Goal: Obtain resource: Obtain resource

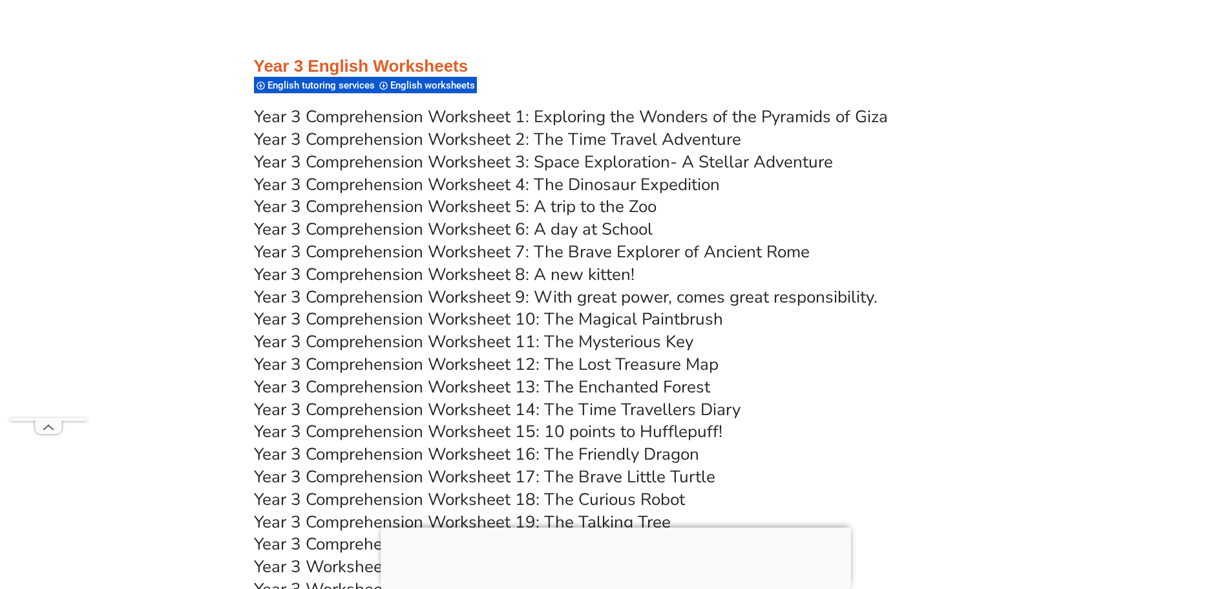
scroll to position [4506, 0]
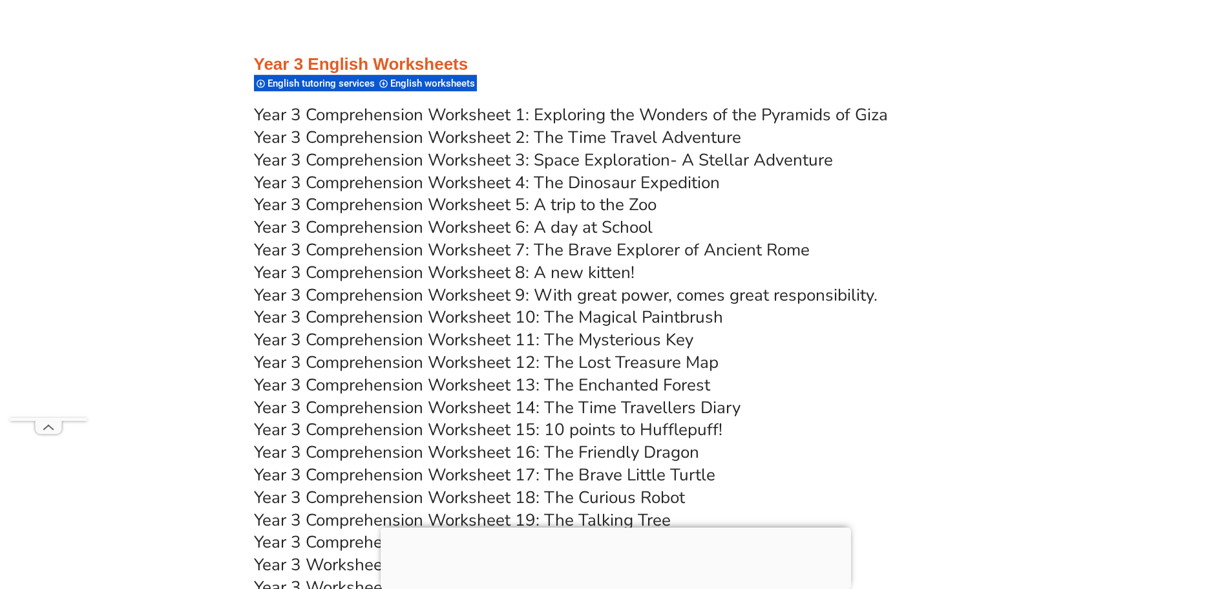
click at [491, 243] on link "Year 3 Comprehension Worksheet 7: The Brave Explorer of Ancient Rome" at bounding box center [532, 250] width 556 height 23
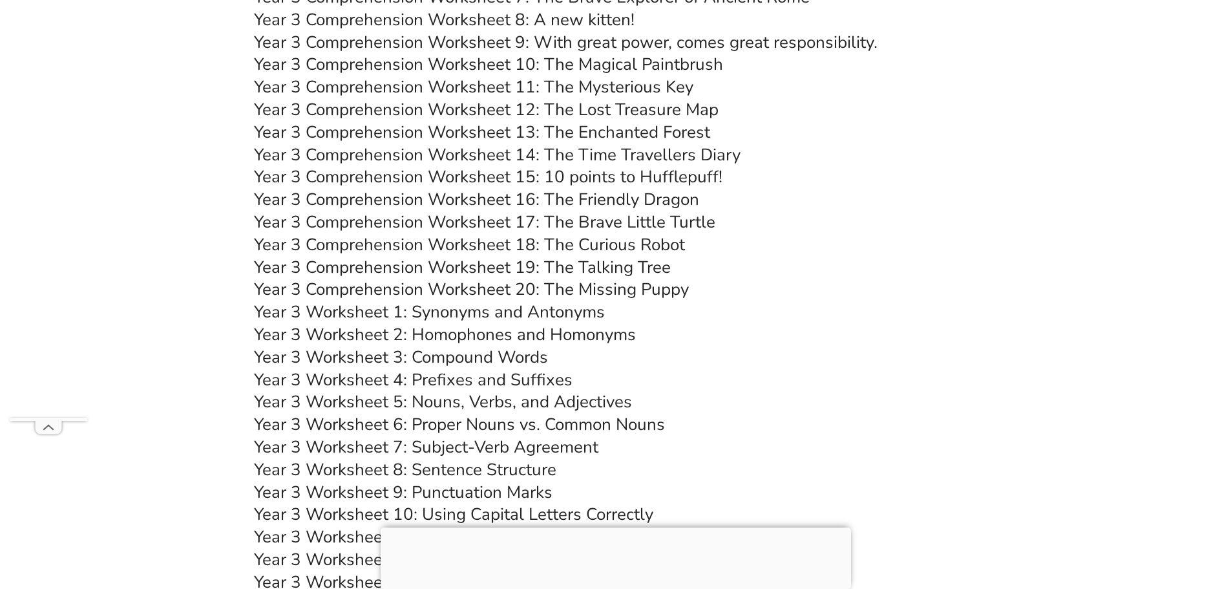
scroll to position [4760, 0]
click at [560, 30] on link "Year 3 Comprehension Worksheet 9: With great power, comes great responsibility." at bounding box center [566, 41] width 624 height 23
click at [558, 16] on link "Year 3 Comprehension Worksheet 8: A new kitten!" at bounding box center [444, 19] width 381 height 23
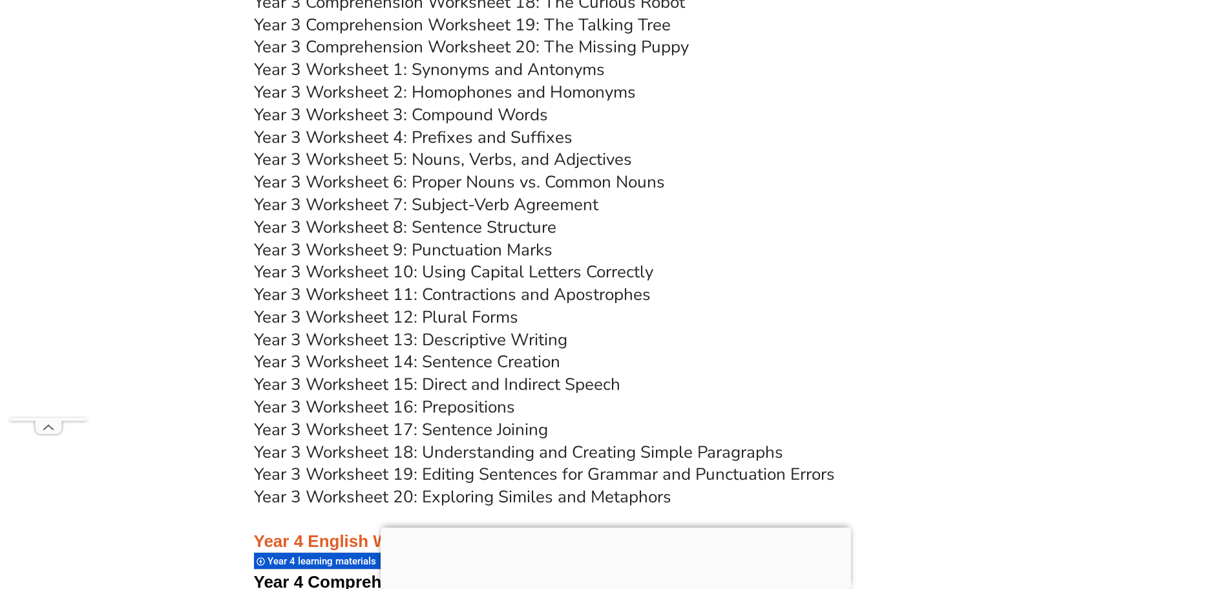
scroll to position [5001, 0]
click at [482, 66] on link "Year 3 Worksheet 1: Synonyms and Antonyms" at bounding box center [429, 70] width 351 height 23
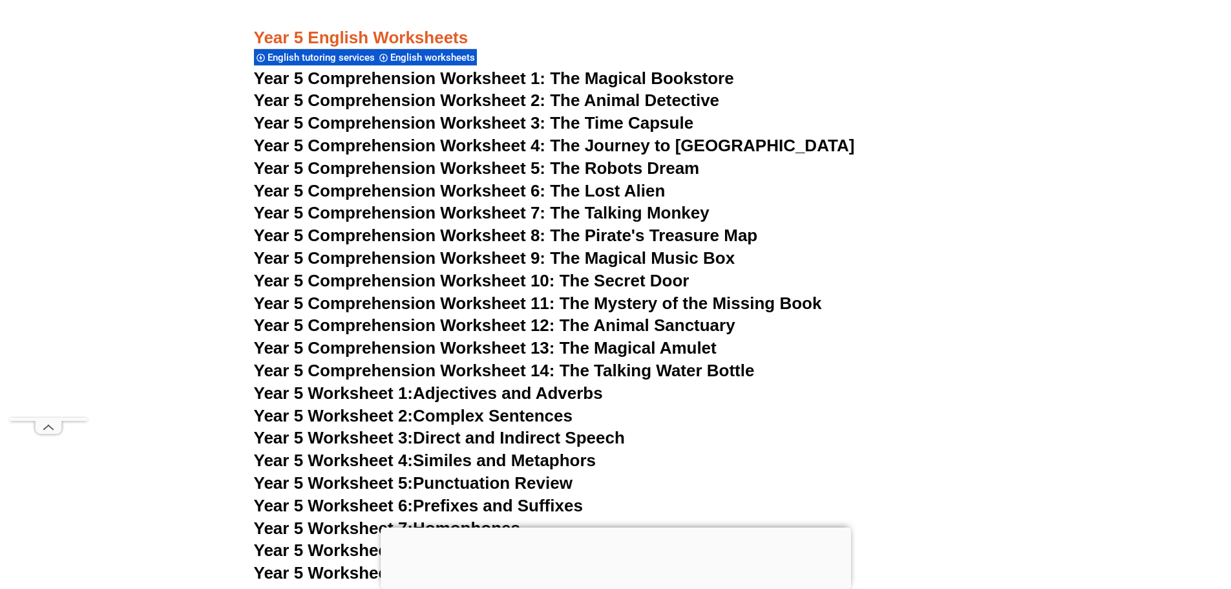
scroll to position [6465, 0]
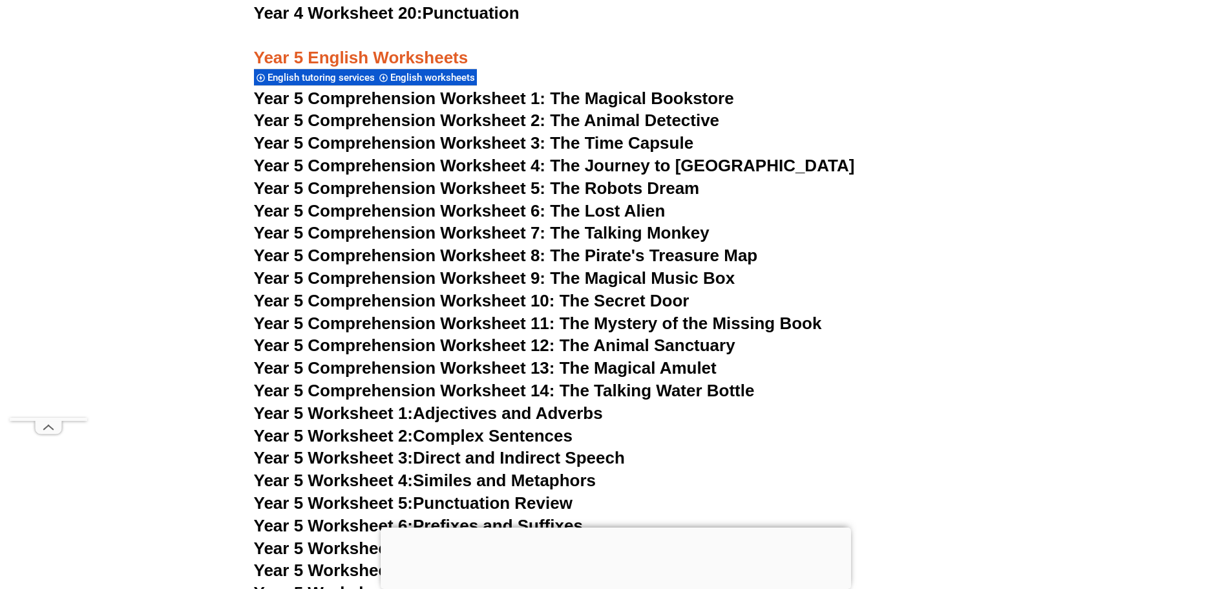
click at [604, 249] on span "Year 5 Comprehension Worksheet 8: The Pirate's Treasure Map" at bounding box center [506, 255] width 504 height 19
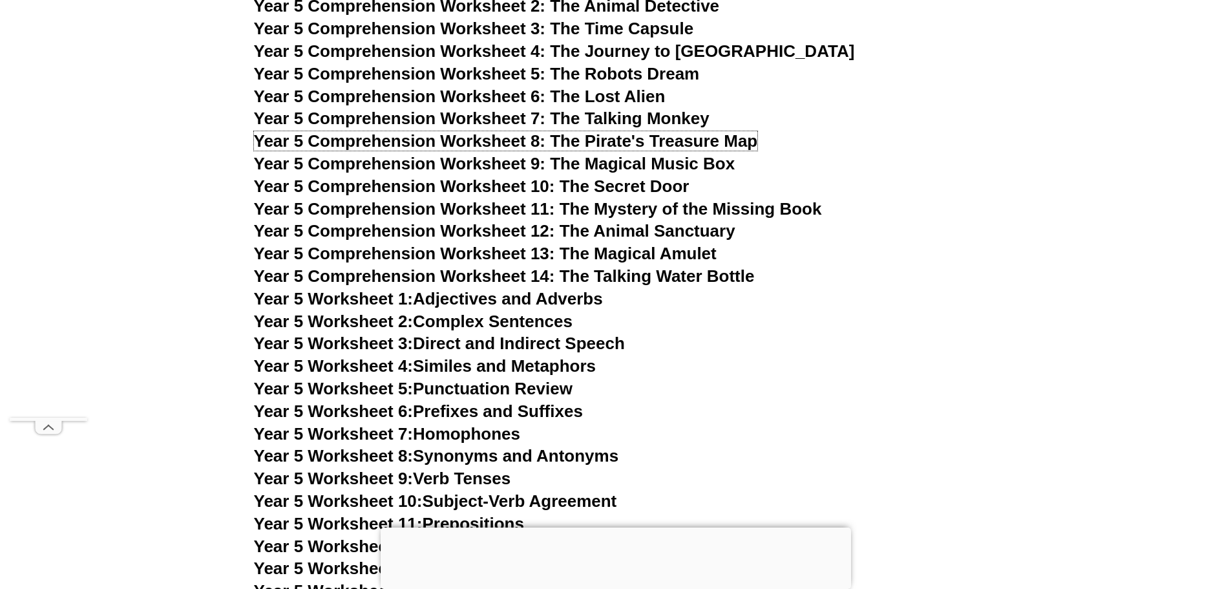
scroll to position [6580, 0]
click at [497, 297] on link "Year 5 Worksheet 1: Adjectives and Adverbs" at bounding box center [428, 297] width 349 height 19
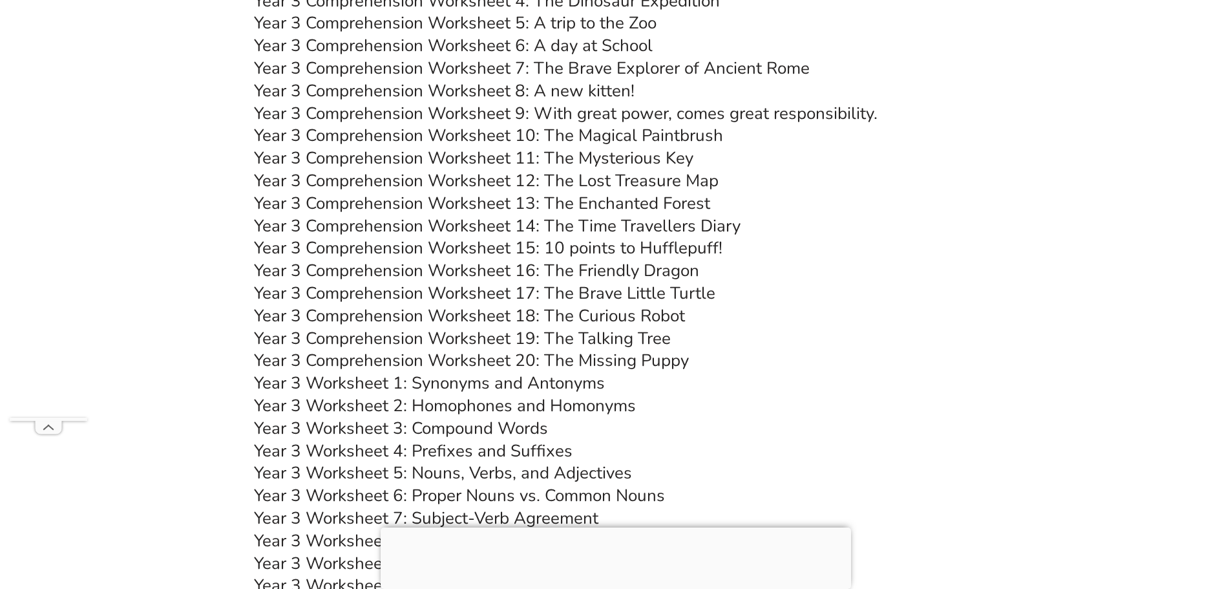
scroll to position [4687, 0]
click at [567, 116] on link "Year 3 Comprehension Worksheet 9: With great power, comes great responsibility." at bounding box center [566, 114] width 624 height 23
click at [554, 131] on link "Year 3 Comprehension Worksheet 10: The Magical Paintbrush" at bounding box center [488, 136] width 469 height 23
click at [557, 154] on link "Year 3 Comprehension Worksheet 11: The Mysterious Key" at bounding box center [474, 158] width 440 height 23
click at [487, 407] on link "Year 3 Worksheet 2: Homophones and Homonyms" at bounding box center [445, 406] width 382 height 23
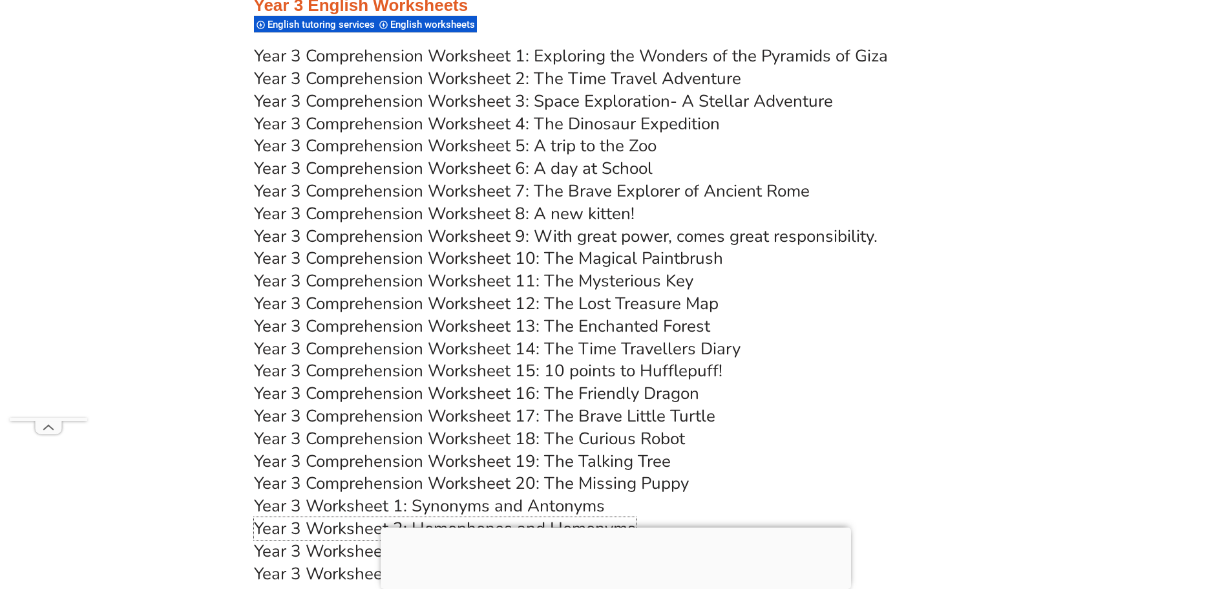
scroll to position [4558, 0]
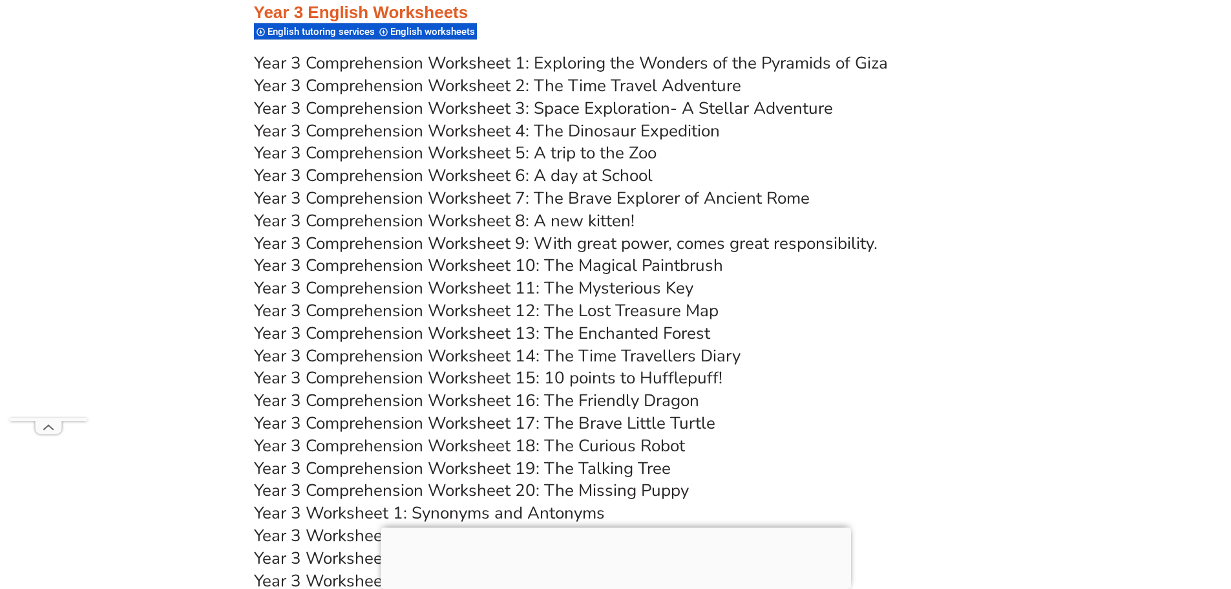
click at [578, 313] on link "Year 3 Comprehension Worksheet 12: The Lost Treasure Map" at bounding box center [486, 310] width 465 height 23
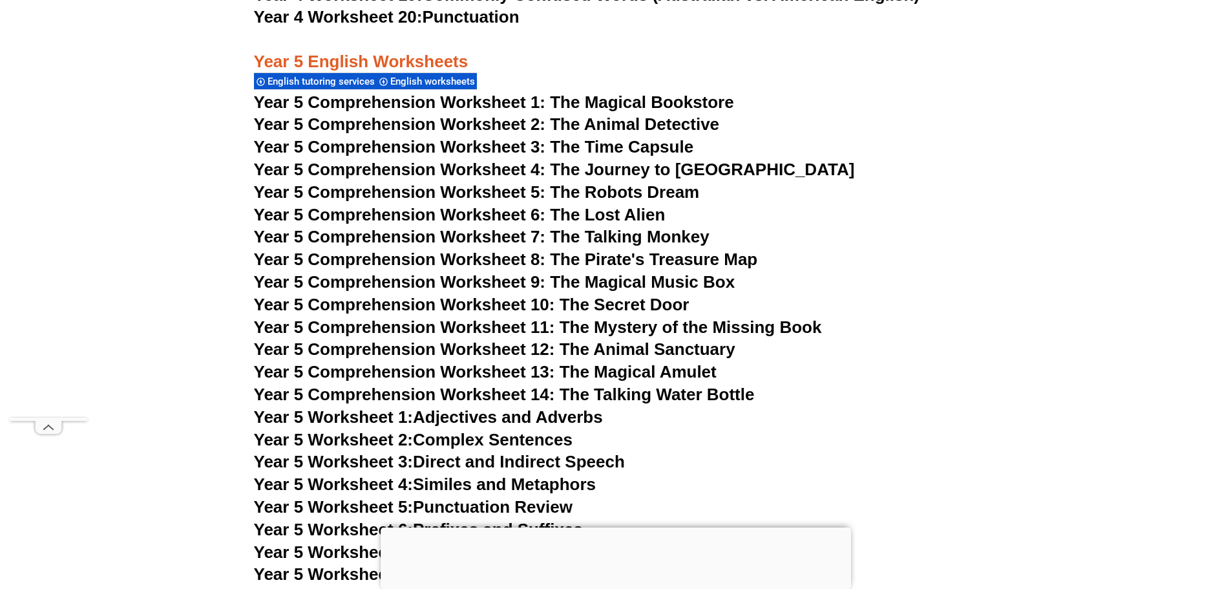
scroll to position [6368, 0]
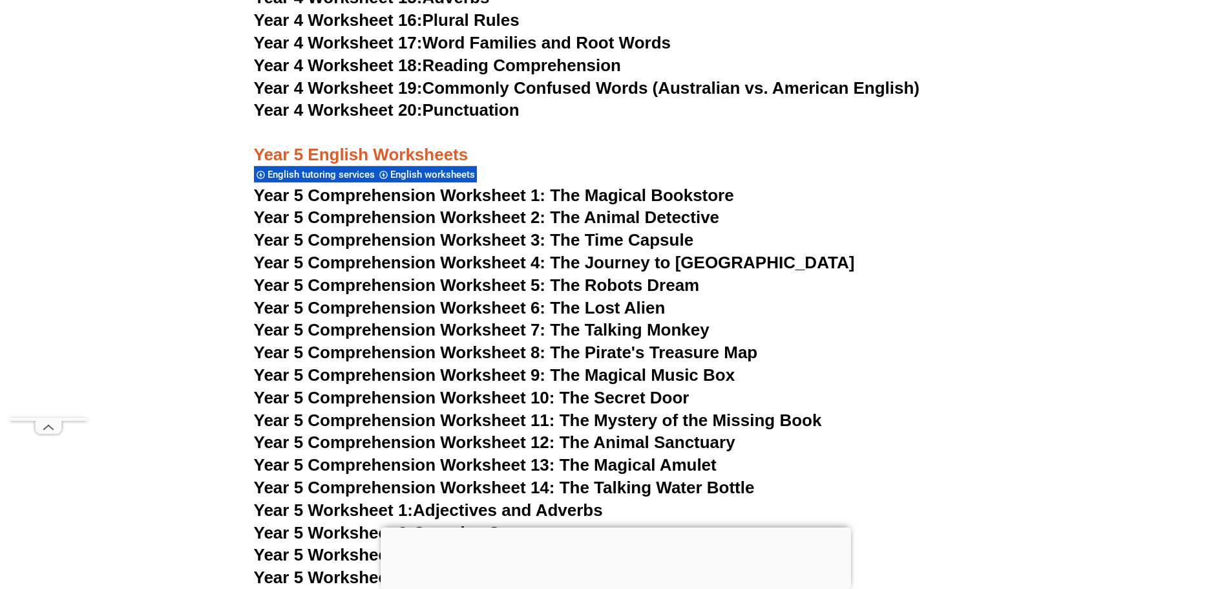
click at [686, 374] on span "Year 5 Comprehension Worksheet 9: The Magical Music Box" at bounding box center [495, 374] width 482 height 19
click at [655, 374] on span "Year 5 Comprehension Worksheet 9: The Magical Music Box" at bounding box center [495, 374] width 482 height 19
click at [626, 400] on span "Year 5 Comprehension Worksheet 10: The Secret Door" at bounding box center [472, 397] width 436 height 19
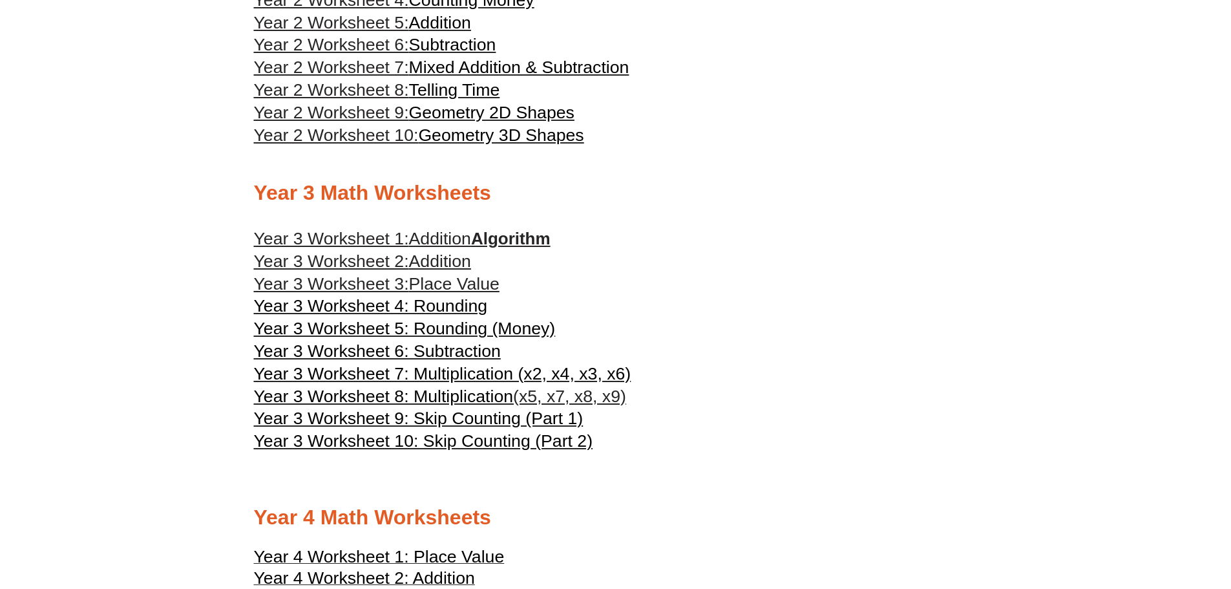
scroll to position [1475, 0]
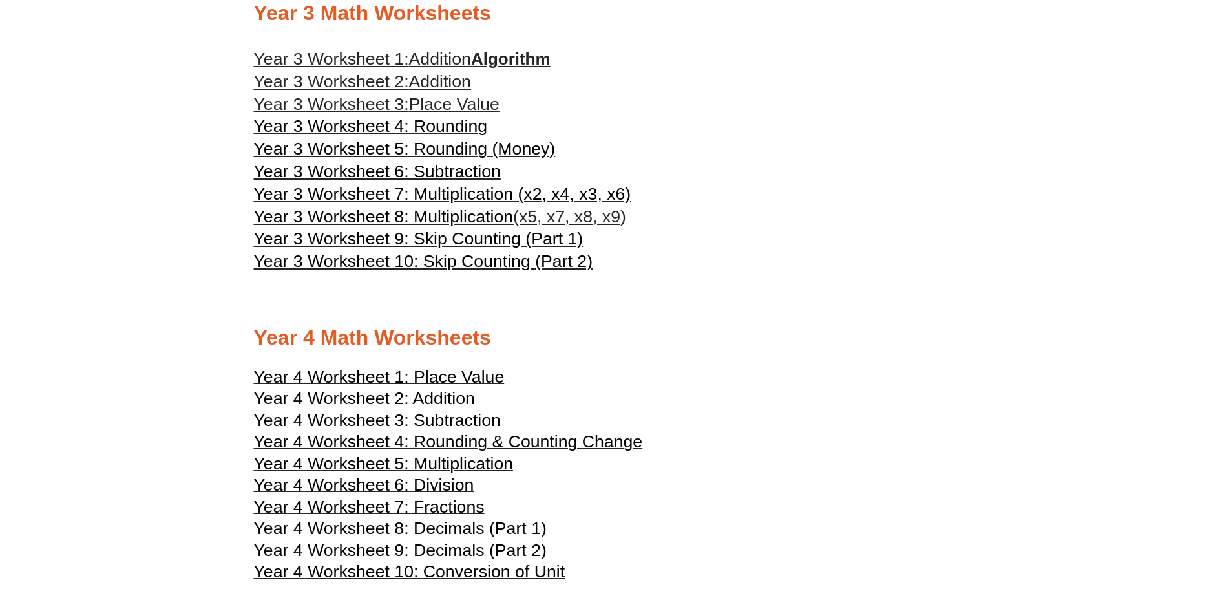
click at [542, 221] on span "(x5, x7, x8, x9)" at bounding box center [569, 216] width 113 height 19
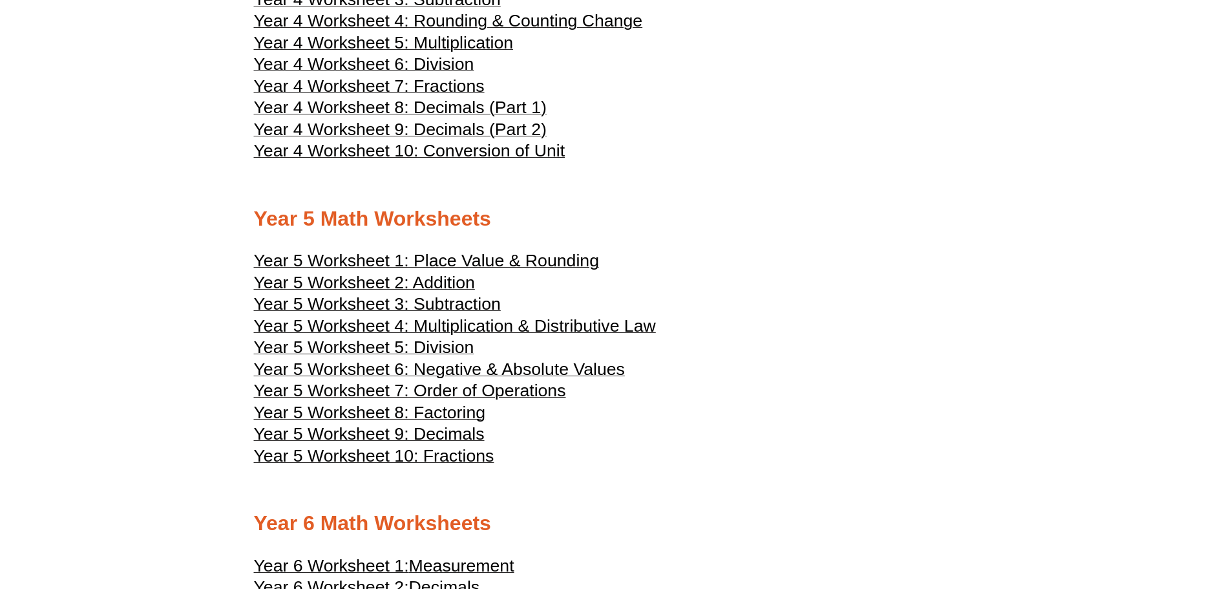
scroll to position [2068, 0]
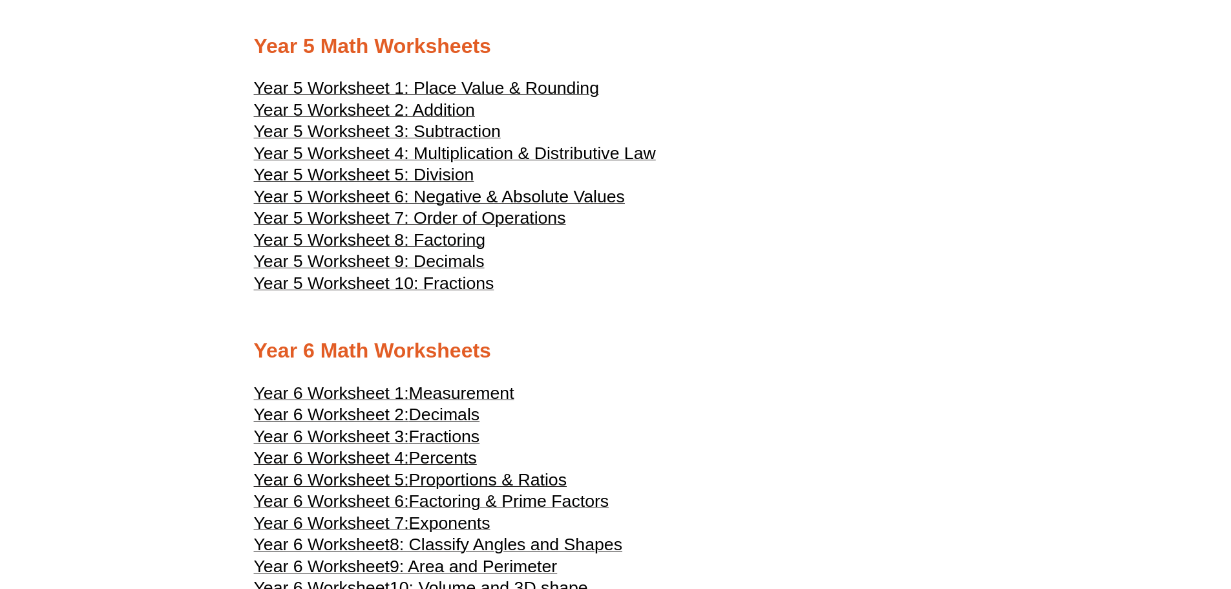
click at [474, 151] on span "Year 5 Worksheet 4: Multiplication & Distributive Law" at bounding box center [455, 152] width 402 height 19
click at [468, 243] on span "Year 5 Worksheet 8: Factoring" at bounding box center [370, 239] width 232 height 19
click at [456, 266] on span "Year 5 Worksheet 9: Decimals" at bounding box center [369, 260] width 231 height 19
click at [450, 289] on span "Year 5 Worksheet 10: Fractions" at bounding box center [374, 282] width 240 height 19
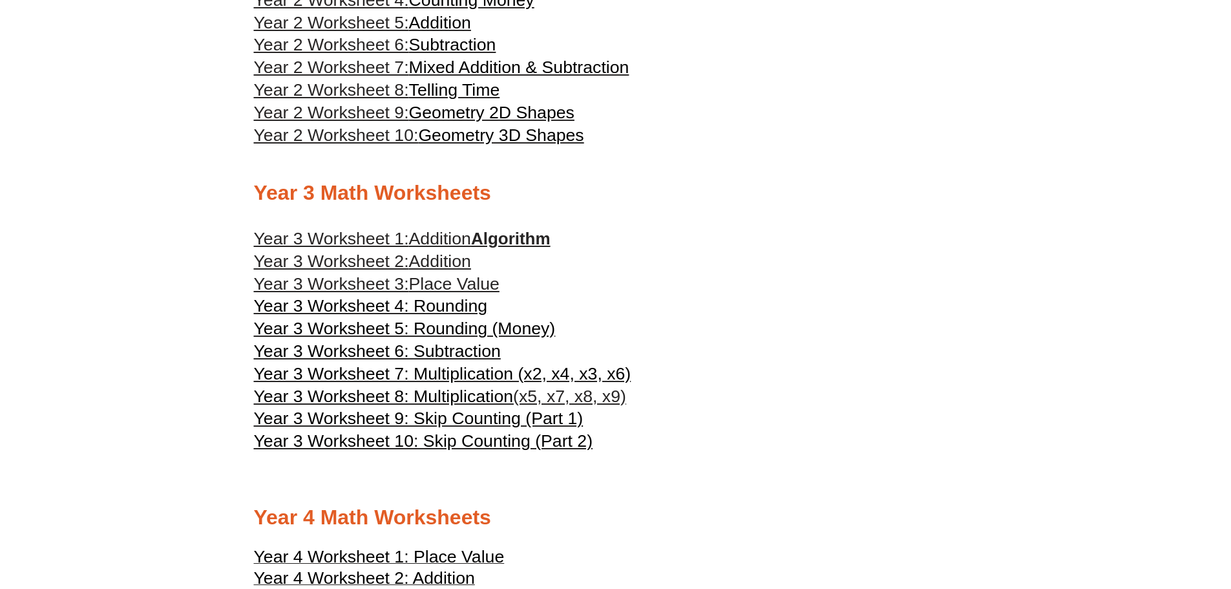
scroll to position [1034, 0]
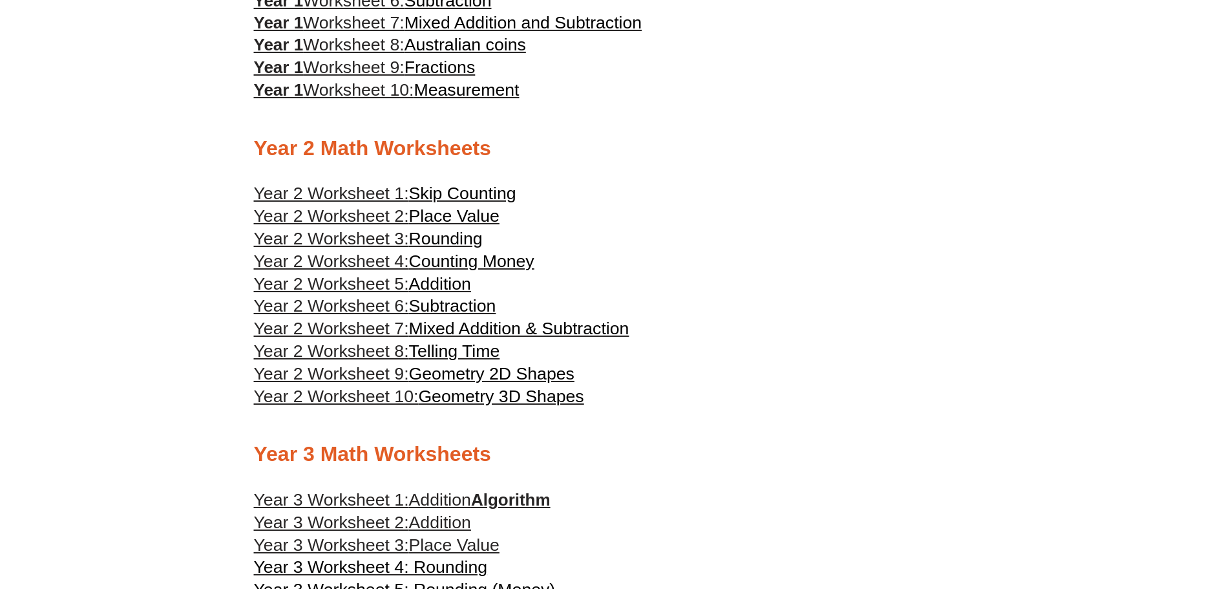
click at [440, 242] on span "Rounding" at bounding box center [446, 238] width 74 height 19
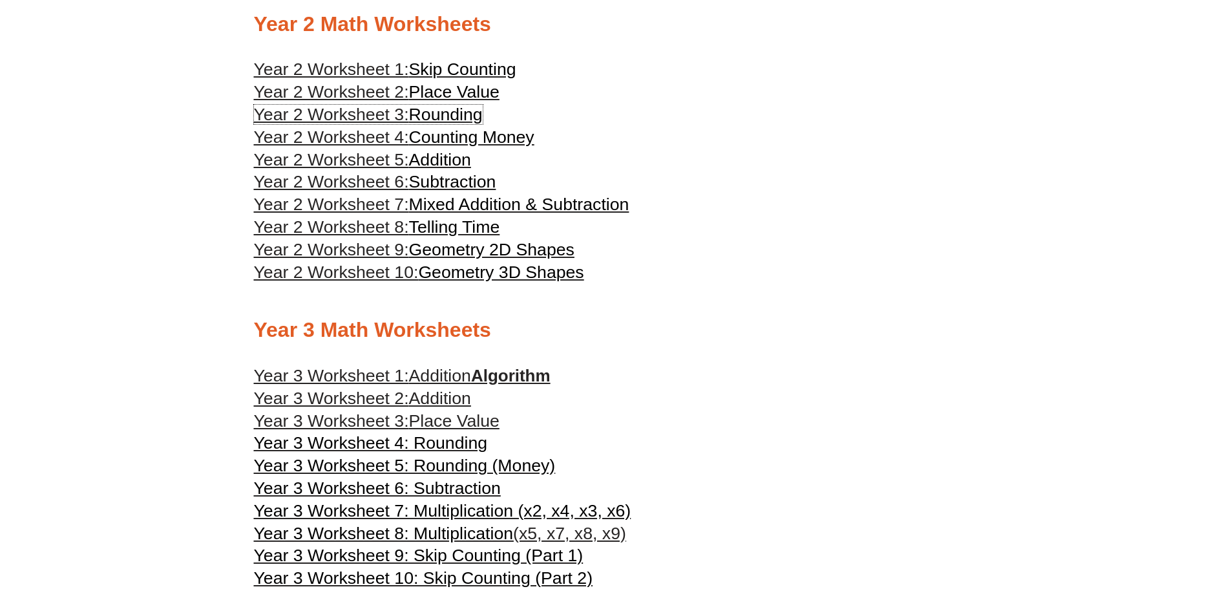
scroll to position [1163, 0]
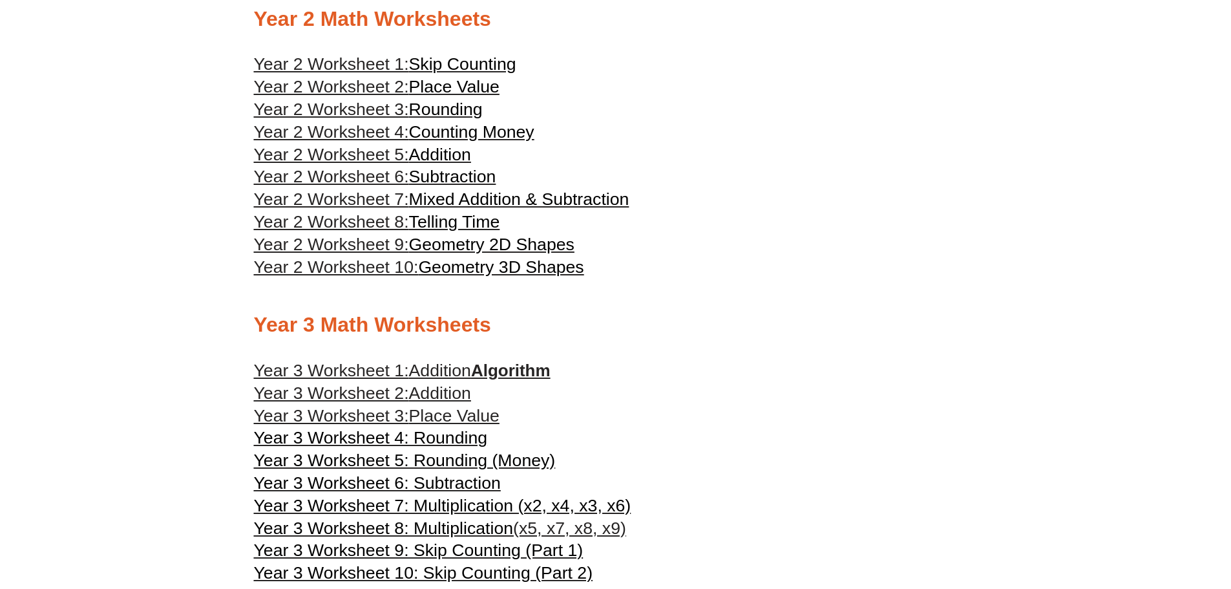
click at [469, 436] on span "Year 3 Worksheet 4: Rounding" at bounding box center [371, 437] width 234 height 19
click at [442, 395] on span "Addition" at bounding box center [440, 392] width 62 height 19
click at [474, 486] on span "Year 3 Worksheet 6: Subtraction" at bounding box center [377, 482] width 247 height 19
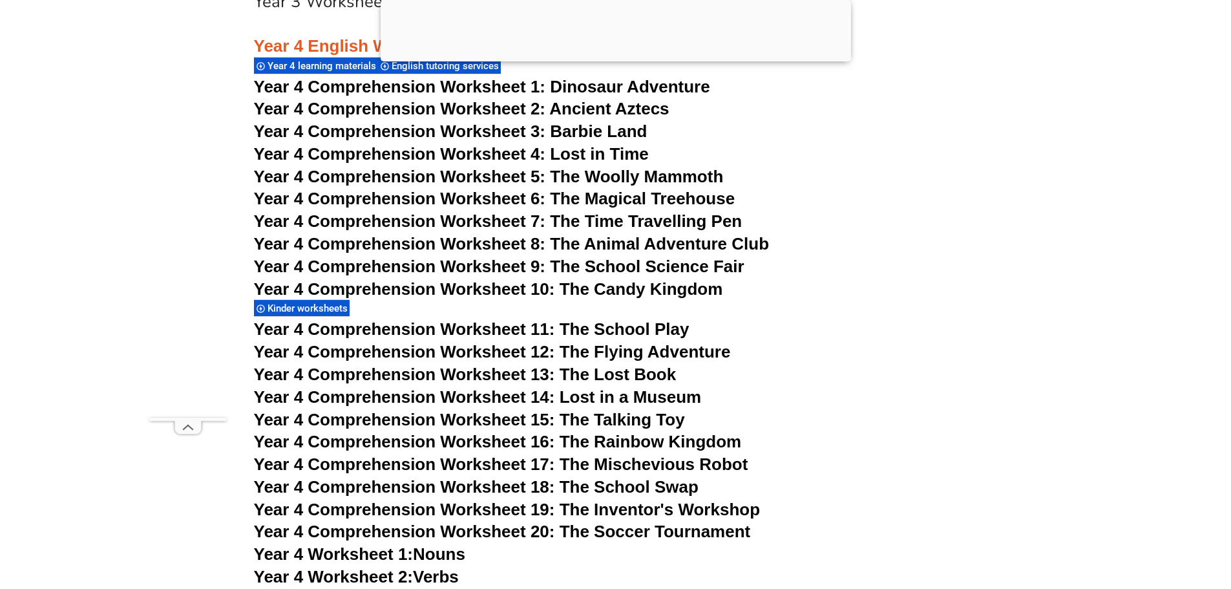
scroll to position [5303, 0]
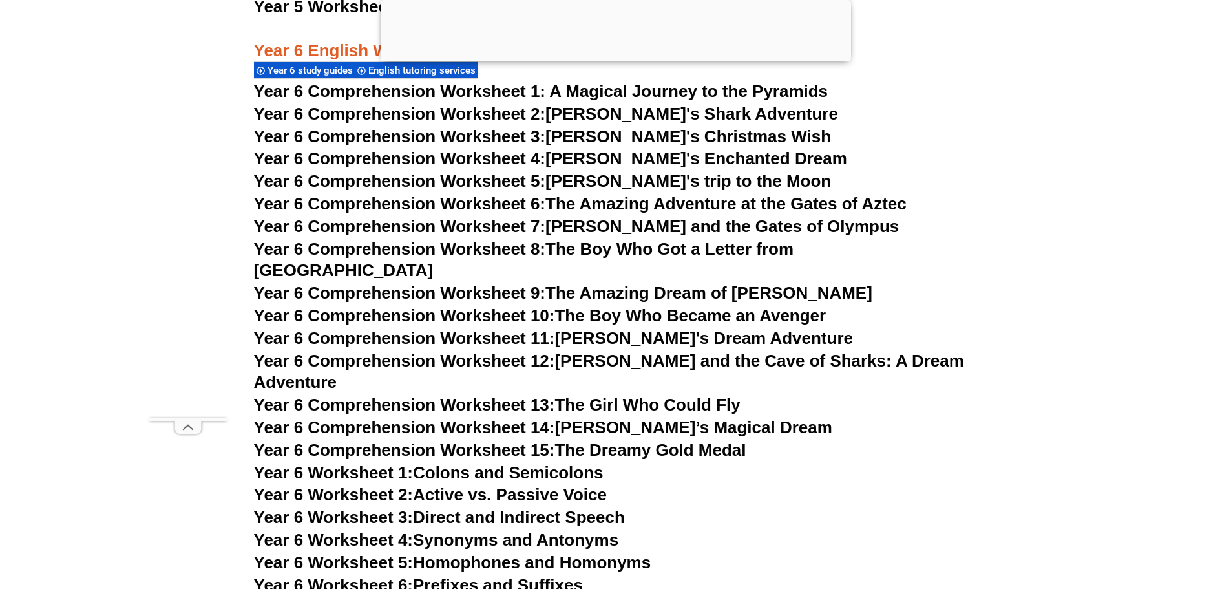
scroll to position [7178, 0]
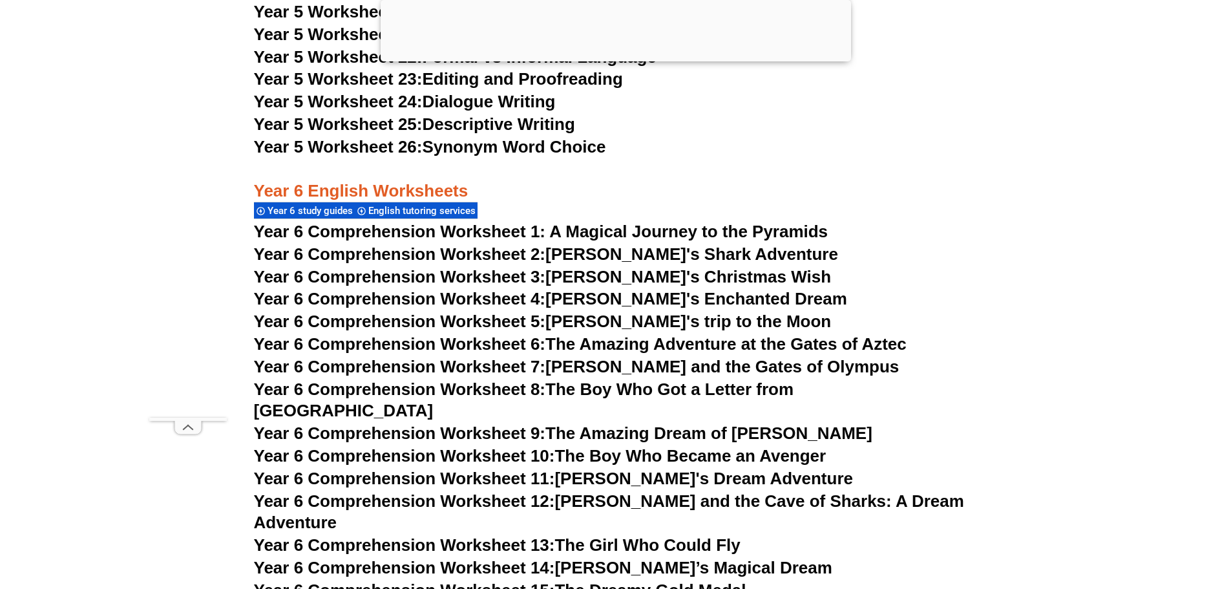
click at [621, 249] on link "Year 6 Comprehension Worksheet 2: Jake's Shark Adventure" at bounding box center [546, 253] width 584 height 19
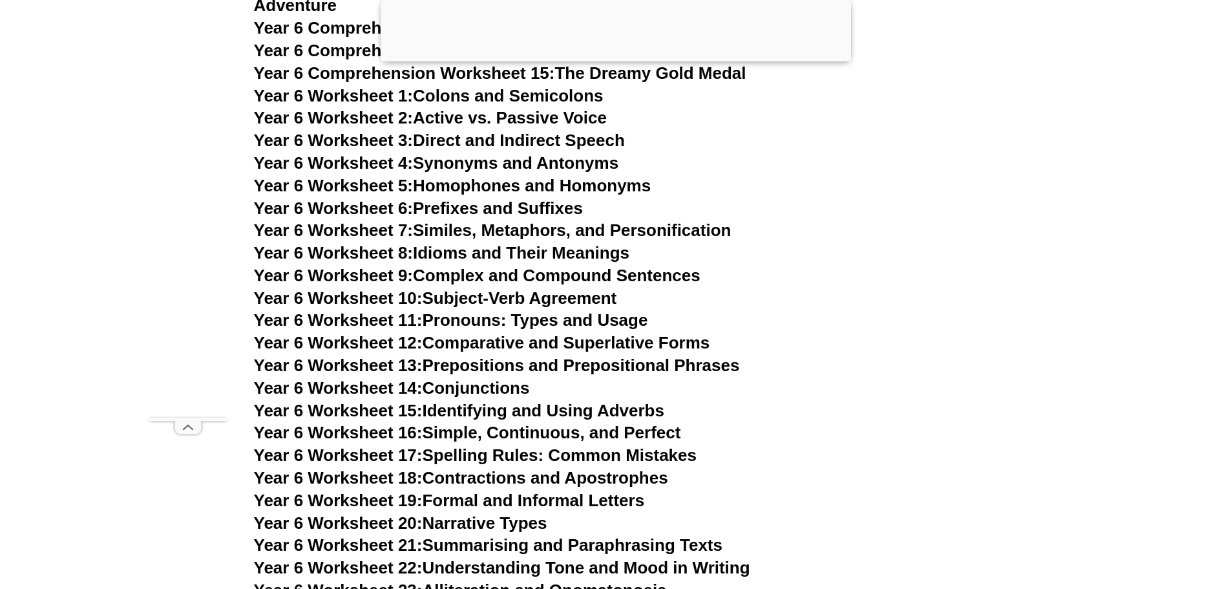
scroll to position [7566, 0]
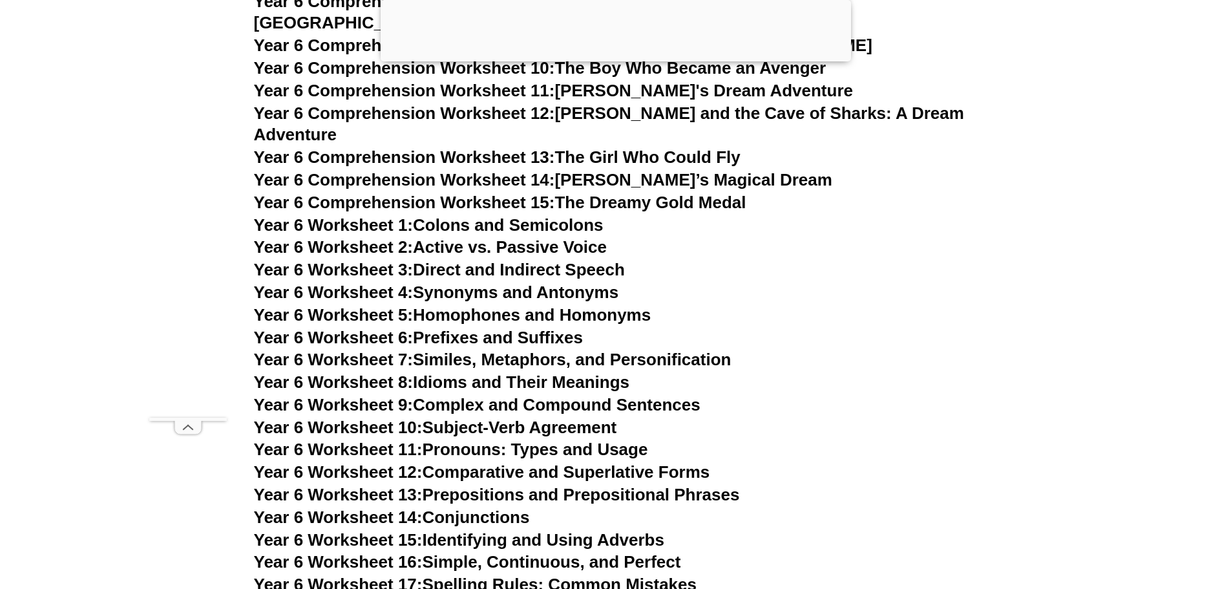
click at [535, 215] on link "Year 6 Worksheet 1: Colons and Semicolons" at bounding box center [429, 224] width 350 height 19
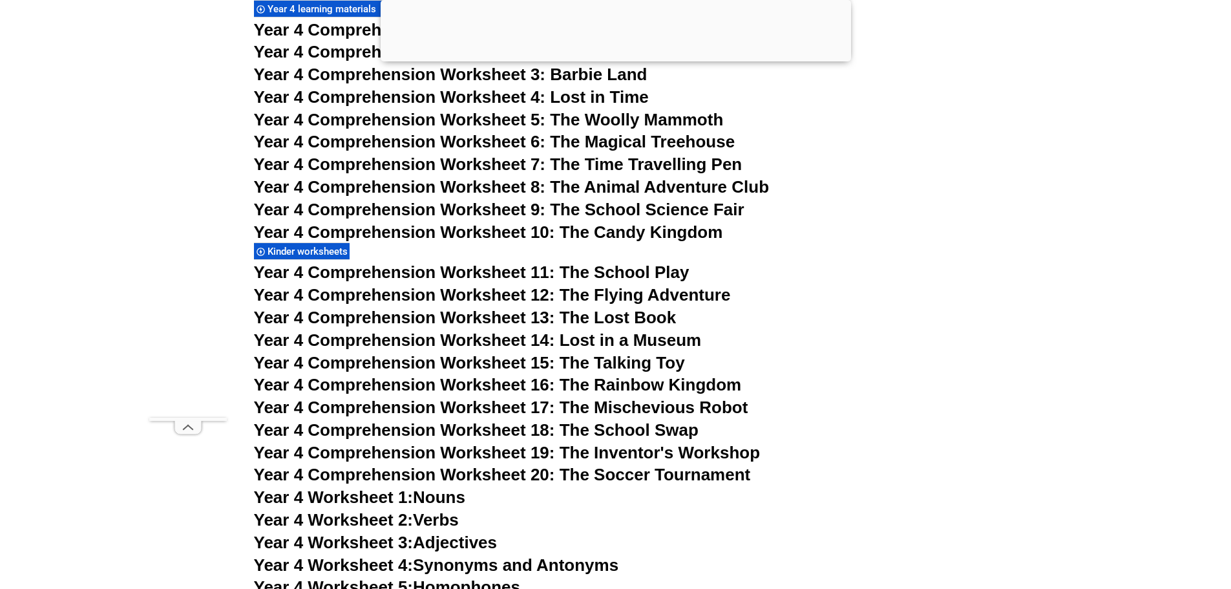
scroll to position [5562, 0]
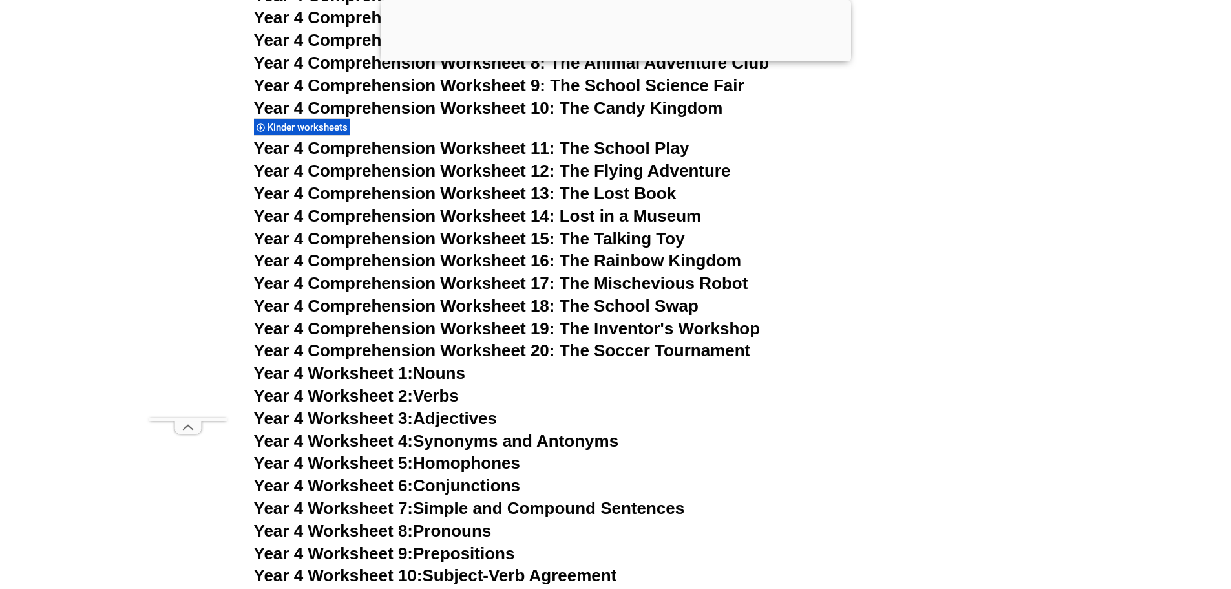
click at [428, 373] on link "Year 4 Worksheet 1: Nouns" at bounding box center [359, 372] width 211 height 19
click at [410, 400] on span "Year 4 Worksheet 2:" at bounding box center [334, 395] width 160 height 19
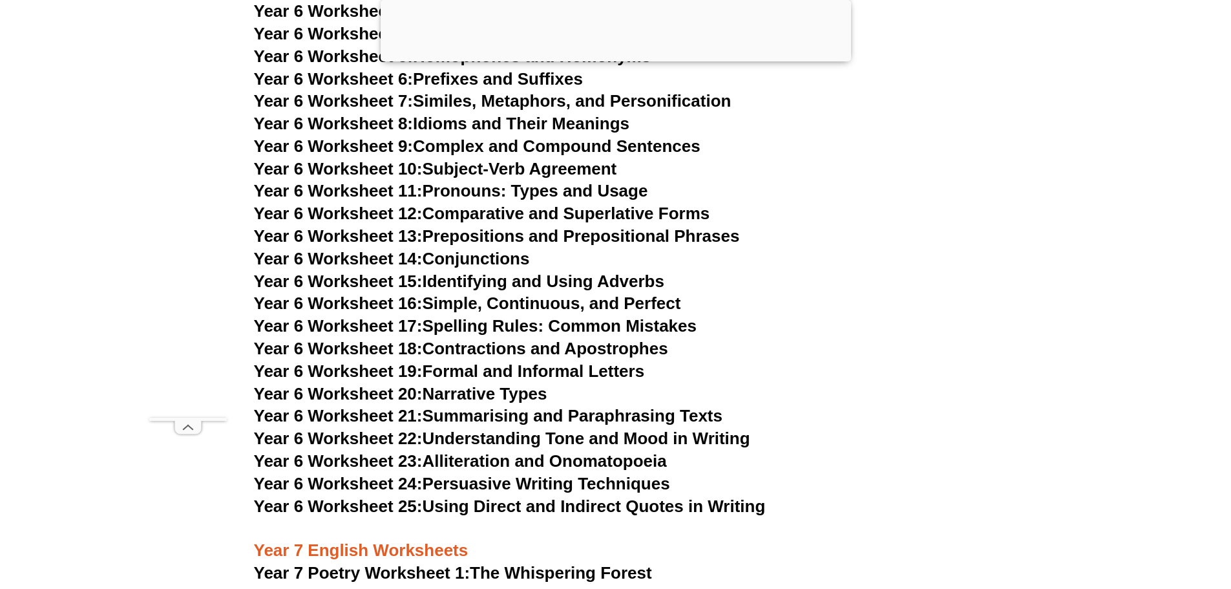
scroll to position [7372, 0]
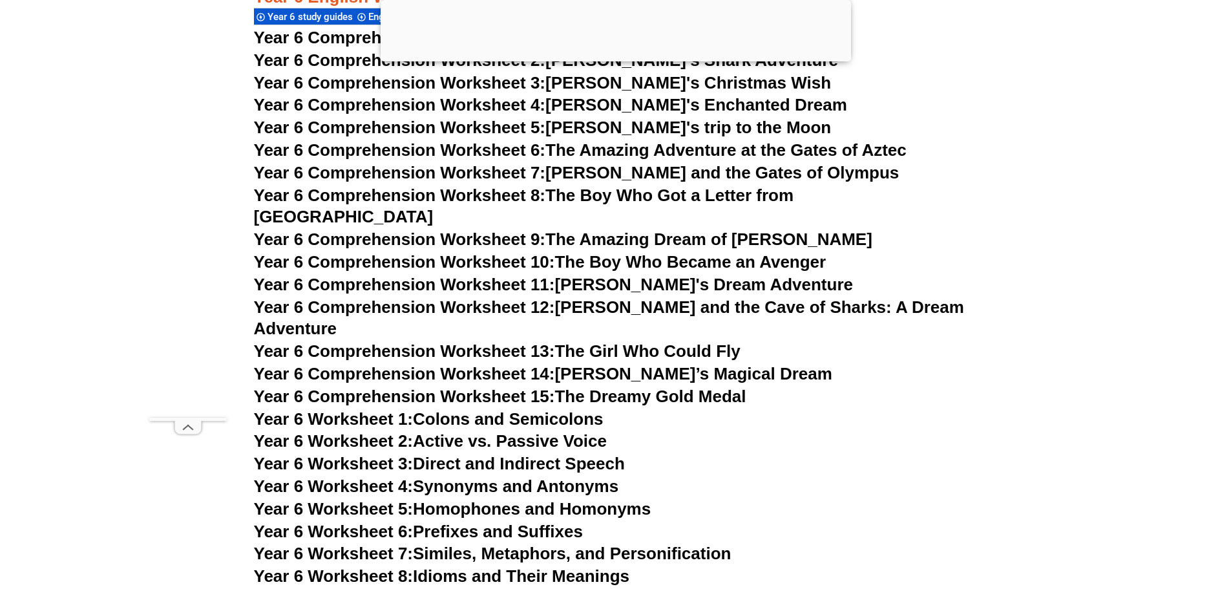
click at [458, 431] on link "Year 6 Worksheet 2: Active vs. Passive Voice" at bounding box center [430, 440] width 353 height 19
click at [588, 454] on link "Year 6 Worksheet 3: Direct and Indirect Speech" at bounding box center [439, 463] width 371 height 19
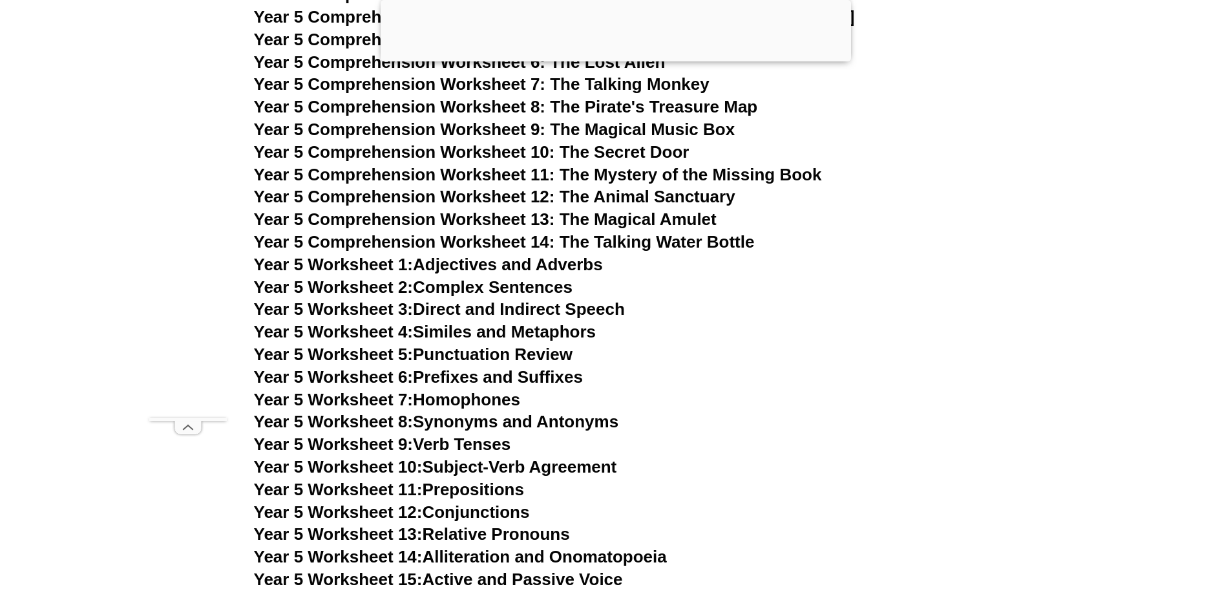
scroll to position [6467, 0]
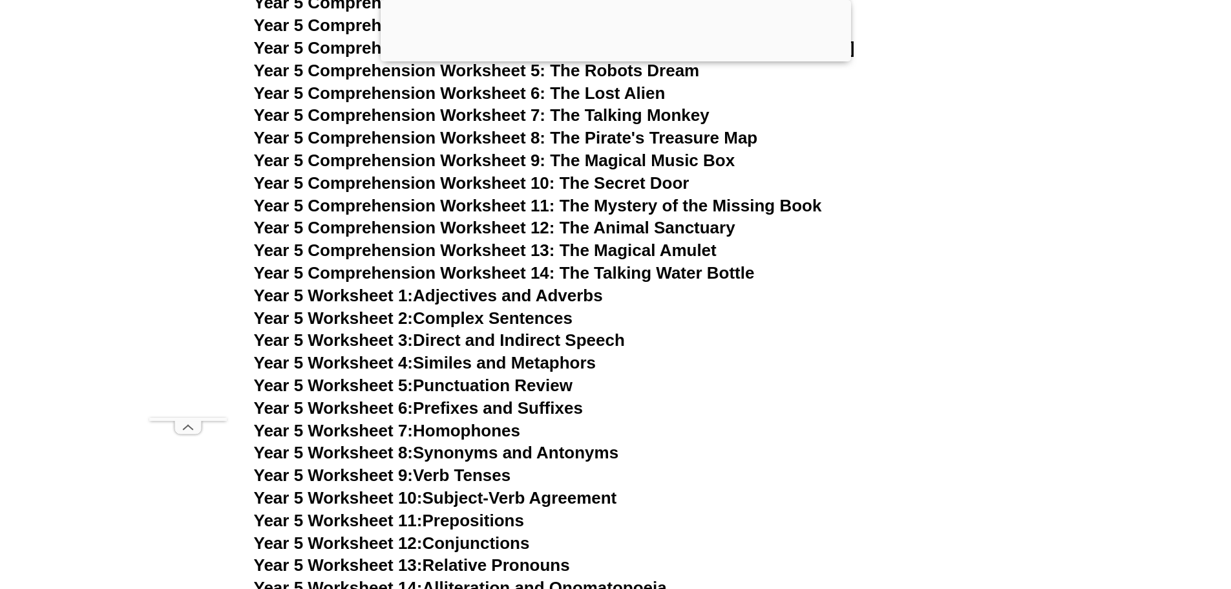
click at [586, 201] on span "Year 5 Comprehension Worksheet 11: The Mystery of the Missing Book" at bounding box center [538, 205] width 568 height 19
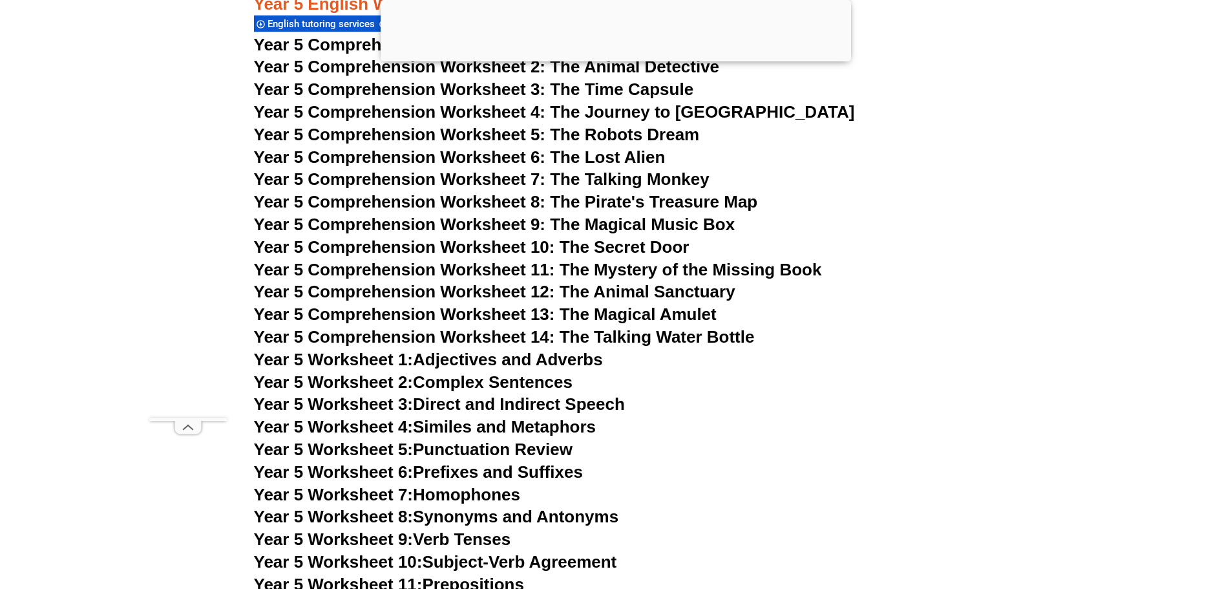
scroll to position [6402, 0]
click at [613, 291] on span "Year 5 Comprehension Worksheet 12: The Animal Sanctuary" at bounding box center [495, 291] width 482 height 19
click at [624, 318] on span "Year 5 Comprehension Worksheet 13: The Magical Amulet" at bounding box center [485, 314] width 463 height 19
click at [419, 334] on span "Year 5 Comprehension Worksheet 14: The Talking Water Bottle" at bounding box center [504, 337] width 501 height 19
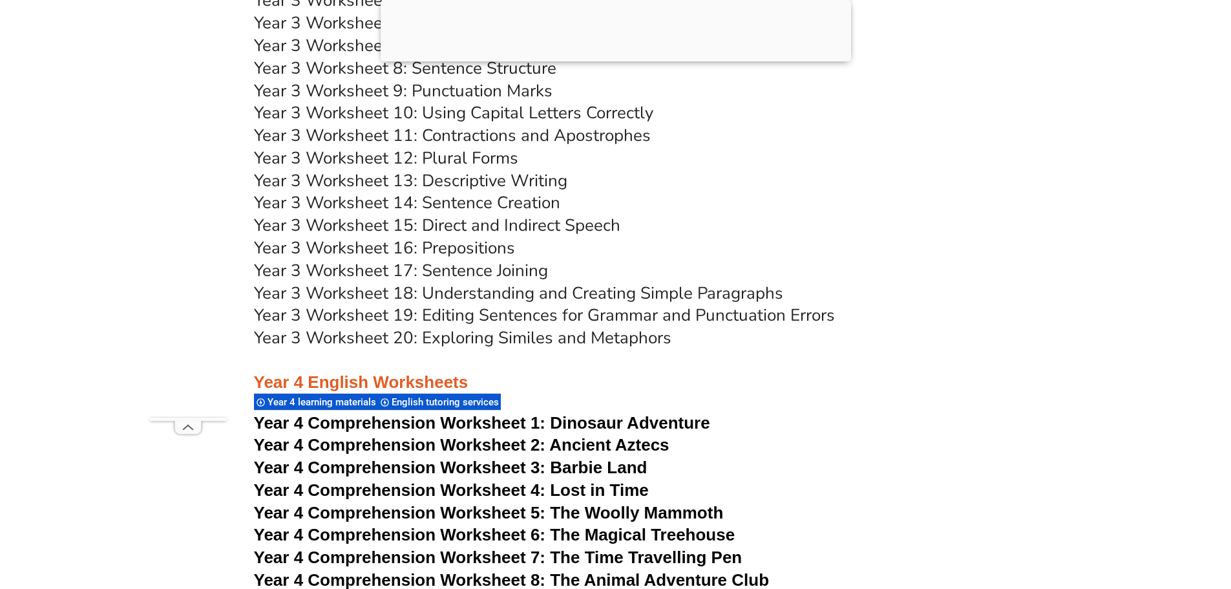
scroll to position [4528, 0]
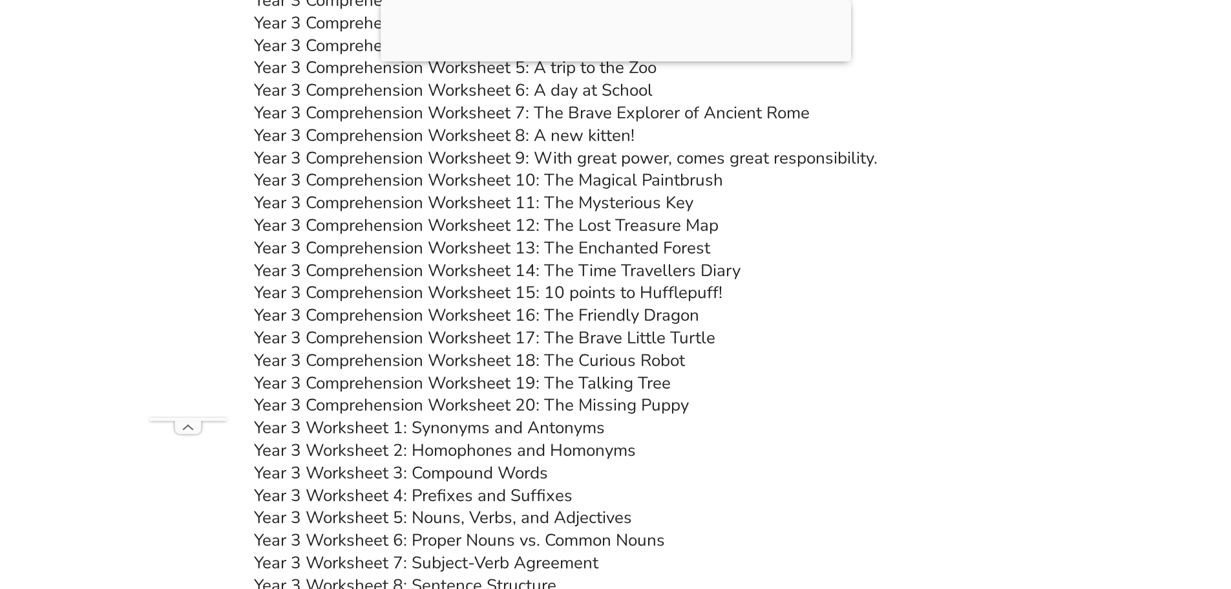
click at [583, 244] on link "Year 3 Comprehension Worksheet 13: The Enchanted Forest" at bounding box center [482, 248] width 456 height 23
click at [474, 248] on link "Year 3 Comprehension Worksheet 13: The Enchanted Forest" at bounding box center [482, 248] width 456 height 23
click at [445, 274] on link "Year 3 Comprehension Worksheet 14: The Time Travellers Diary" at bounding box center [497, 270] width 487 height 23
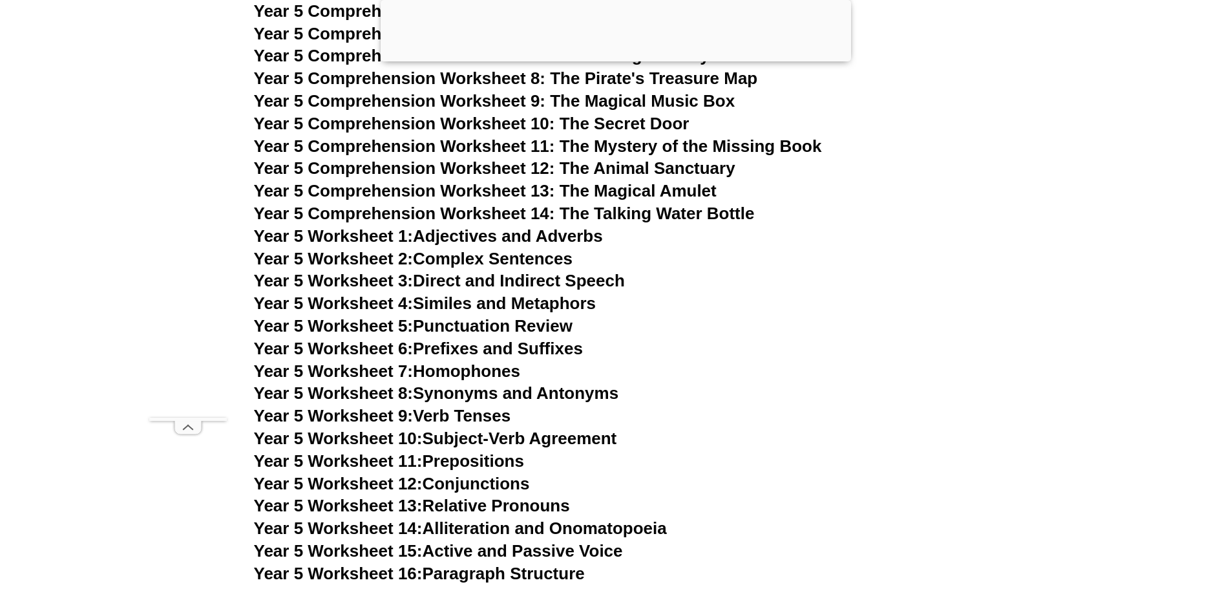
scroll to position [6531, 0]
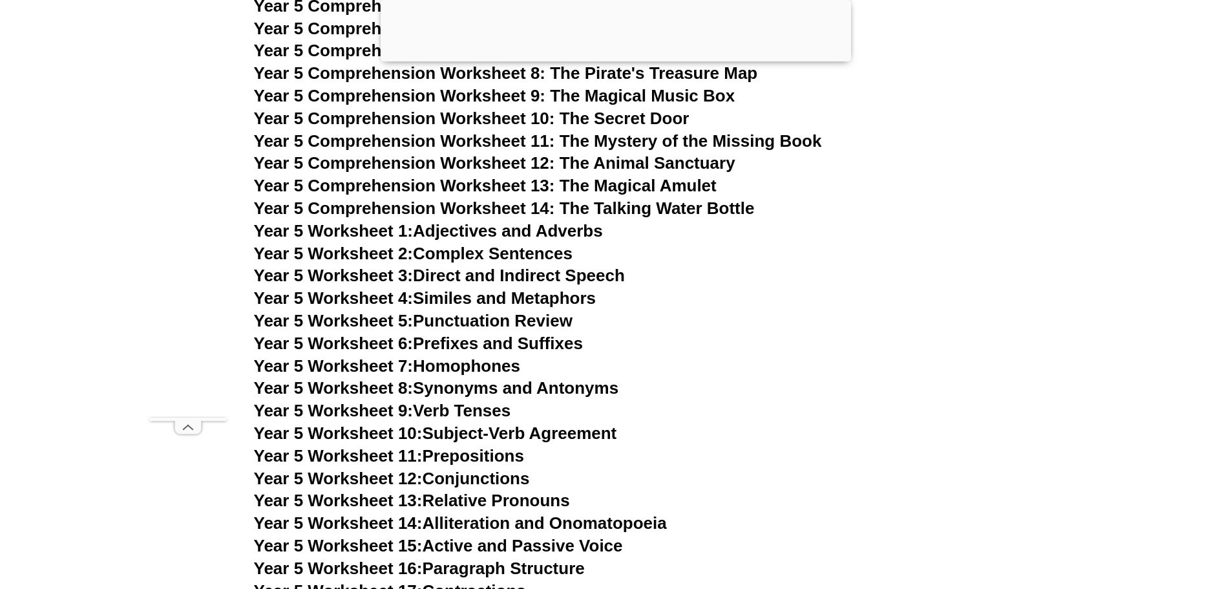
click at [542, 231] on link "Year 5 Worksheet 1: Adjectives and Adverbs" at bounding box center [428, 230] width 349 height 19
click at [463, 253] on link "Year 5 Worksheet 2: Complex Sentences" at bounding box center [413, 253] width 319 height 19
click at [529, 273] on link "Year 5 Worksheet 3: Direct and Indirect Speech" at bounding box center [439, 275] width 371 height 19
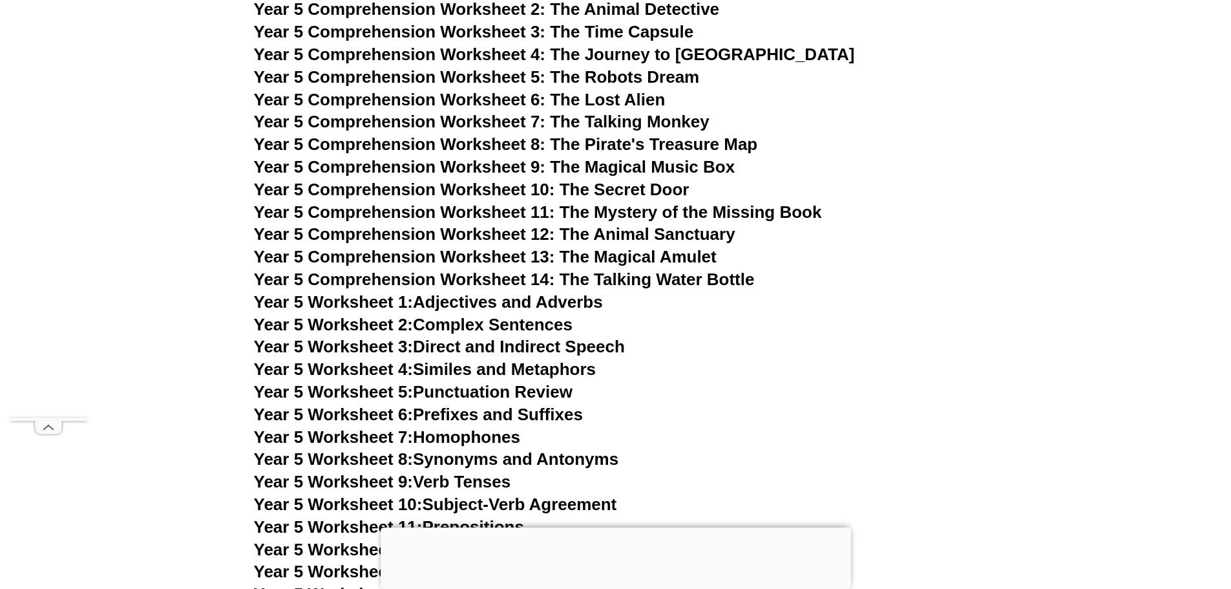
scroll to position [6562, 0]
